Goal: Register for event/course

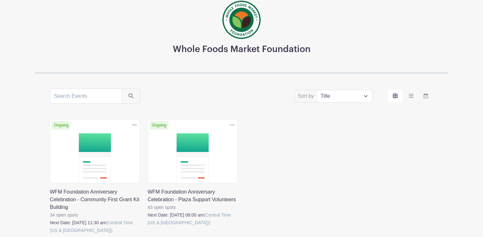
scroll to position [47, 0]
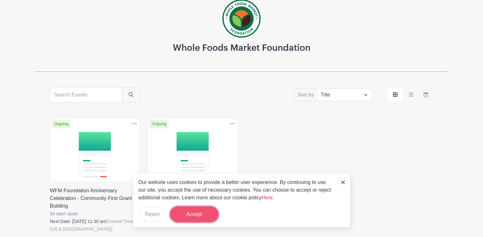
click at [205, 215] on button "Accept" at bounding box center [194, 214] width 48 height 15
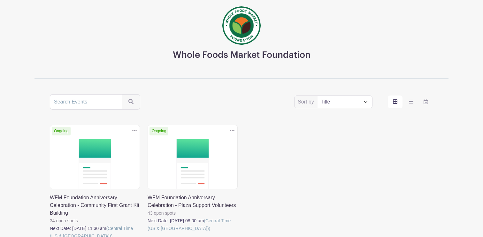
scroll to position [0, 0]
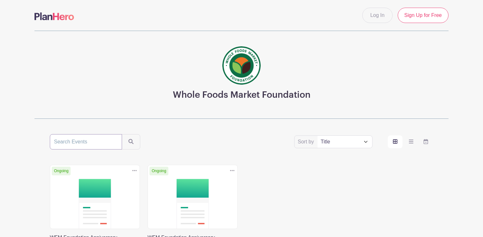
click at [99, 142] on input "search" at bounding box center [86, 141] width 72 height 15
click at [357, 139] on select "Title Recently modified Newest Upcoming dates" at bounding box center [344, 142] width 55 height 12
click at [413, 141] on icon "order and view" at bounding box center [411, 141] width 4 height 5
click at [0, 0] on input "order and view" at bounding box center [0, 0] width 0 height 0
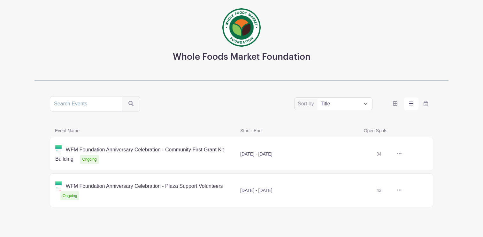
scroll to position [51, 0]
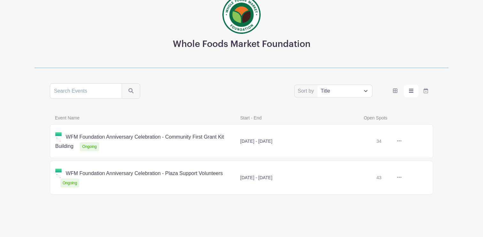
click at [401, 178] on link at bounding box center [401, 178] width 0 height 0
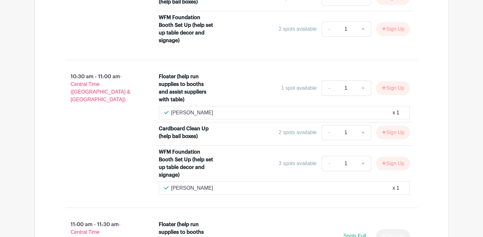
scroll to position [1197, 0]
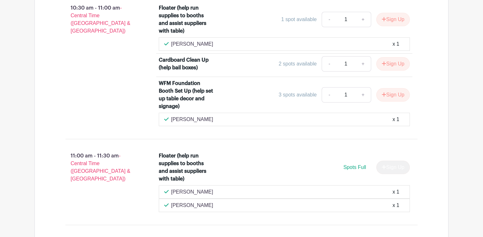
click at [234, 196] on li "Floater (help run supplies to booths and assist suppliers with table) Spots Ful…" at bounding box center [284, 181] width 256 height 65
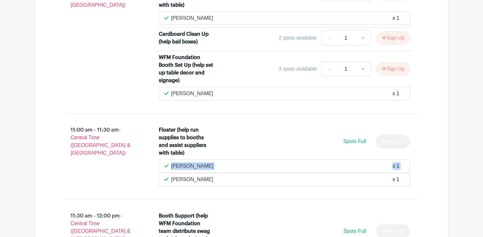
scroll to position [1291, 0]
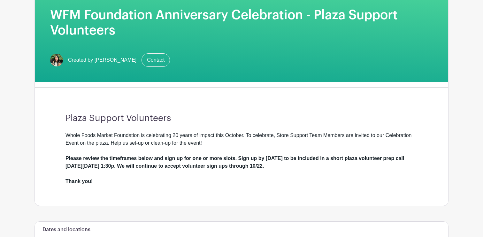
scroll to position [101, 0]
